Goal: Information Seeking & Learning: Learn about a topic

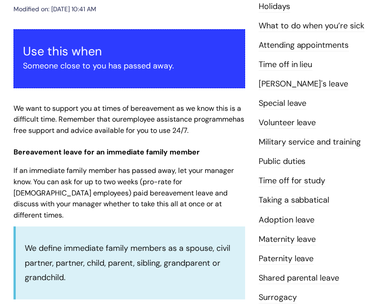
scroll to position [135, 0]
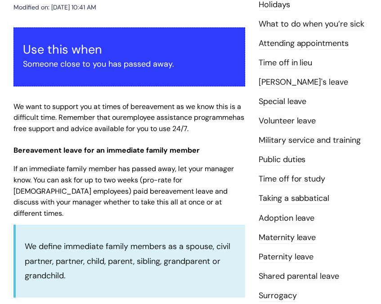
drag, startPoint x: 199, startPoint y: 149, endPoint x: 206, endPoint y: 150, distance: 6.4
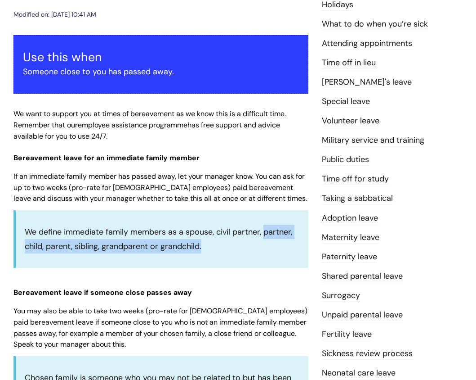
drag, startPoint x: 266, startPoint y: 216, endPoint x: 269, endPoint y: 252, distance: 35.6
click at [269, 252] on div "We define immediate family members as a spouse, civil partner, partner, child, …" at bounding box center [160, 239] width 295 height 58
click at [269, 252] on p "We define immediate family members as a spouse, civil partner, partner, child, …" at bounding box center [162, 238] width 275 height 29
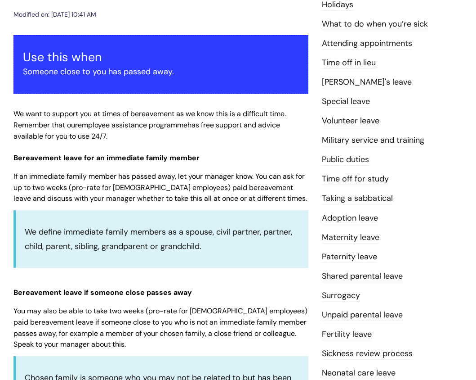
drag, startPoint x: 269, startPoint y: 252, endPoint x: 254, endPoint y: 244, distance: 16.7
click at [254, 244] on p "We define immediate family members as a spouse, civil partner, partner, child, …" at bounding box center [162, 238] width 275 height 29
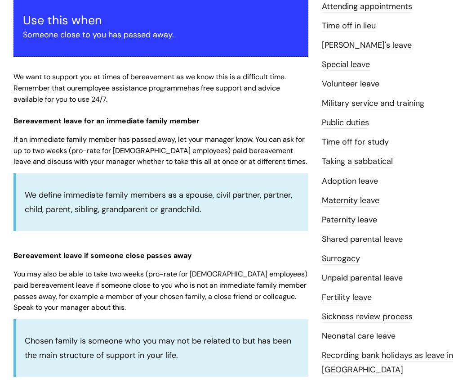
scroll to position [191, 0]
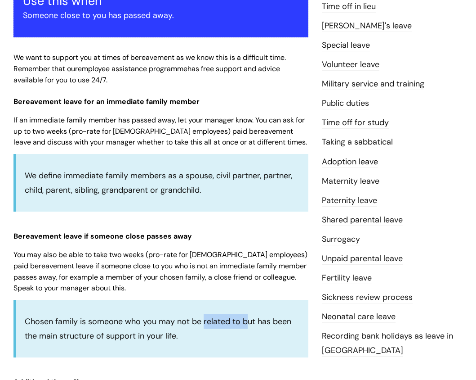
drag, startPoint x: 202, startPoint y: 294, endPoint x: 247, endPoint y: 297, distance: 44.6
click at [204, 316] on p "Chosen family is someone who you may not be related to but has been the main st…" at bounding box center [162, 328] width 275 height 29
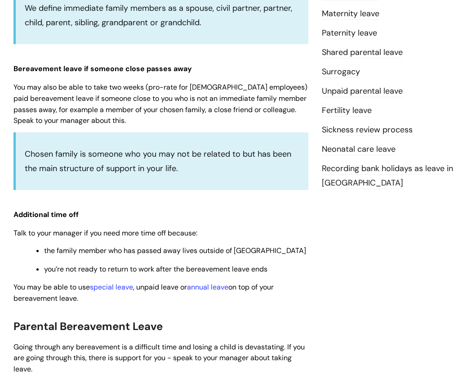
scroll to position [360, 0]
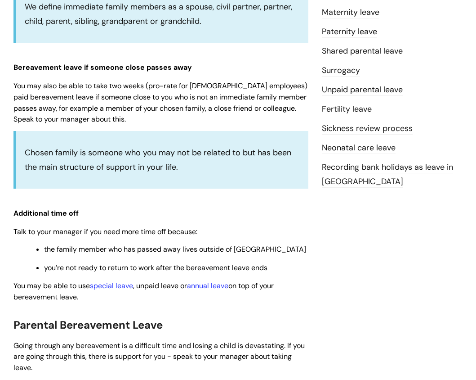
drag, startPoint x: 193, startPoint y: 321, endPoint x: 233, endPoint y: 329, distance: 40.5
click at [233, 316] on h2 "Parental Bereavement Leave" at bounding box center [160, 323] width 295 height 19
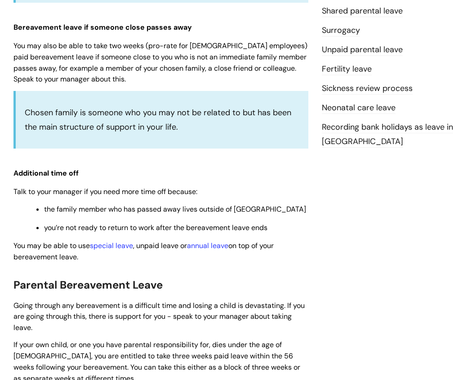
scroll to position [247, 0]
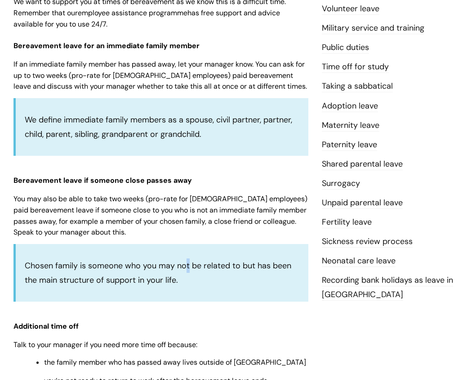
click at [187, 241] on div "Use this when Someone close to you has passed away. We want to support you at t…" at bounding box center [160, 352] width 295 height 859
